Goal: Task Accomplishment & Management: Complete application form

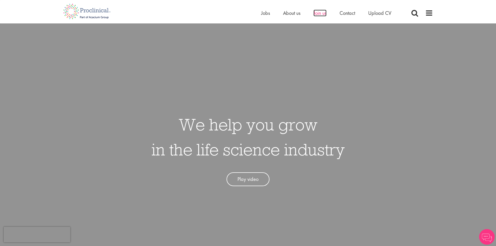
click at [323, 14] on span "Join us" at bounding box center [319, 13] width 13 height 7
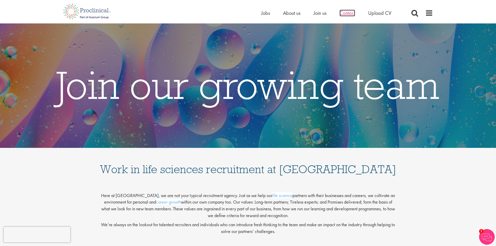
click at [350, 15] on span "Contact" at bounding box center [348, 13] width 16 height 7
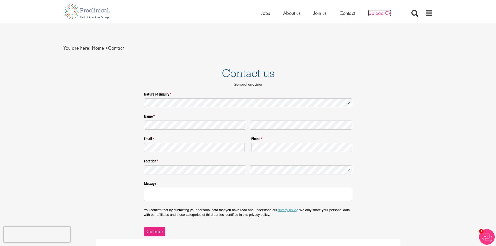
click at [380, 12] on span "Upload CV" at bounding box center [379, 13] width 23 height 7
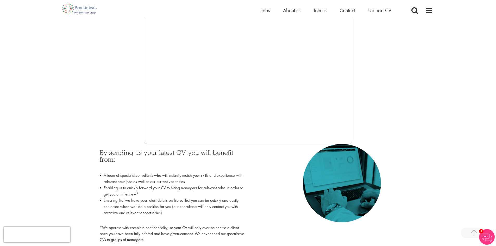
scroll to position [130, 0]
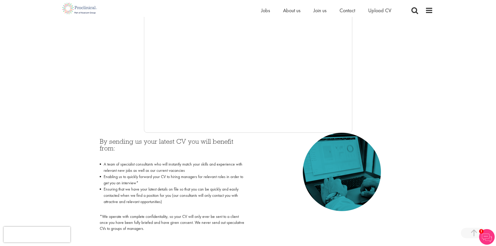
click at [70, 47] on div at bounding box center [248, 55] width 370 height 156
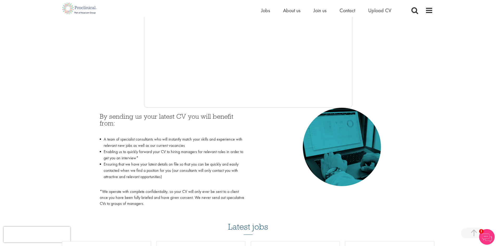
scroll to position [156, 0]
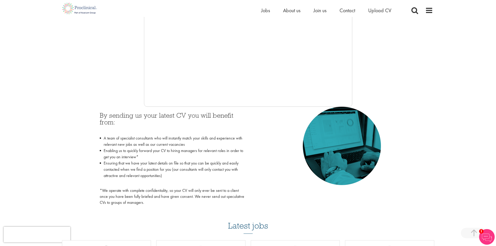
click at [71, 114] on div "By sending us your latest CV you will benefit from: A team of specialist consul…" at bounding box center [248, 158] width 370 height 102
